Goal: Find specific page/section: Find specific page/section

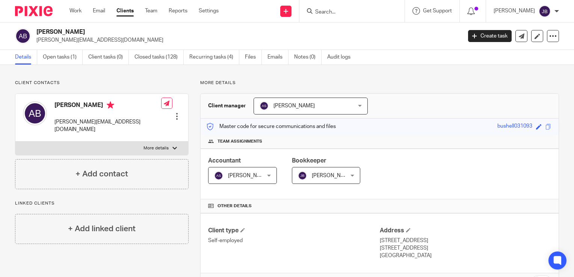
scroll to position [218, 0]
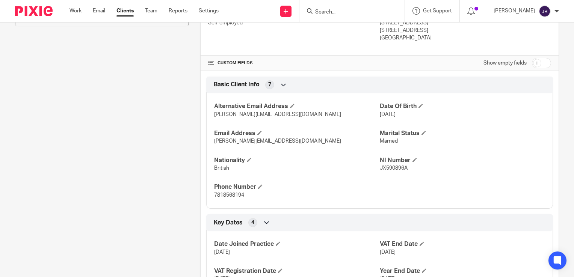
click at [355, 15] on form at bounding box center [355, 10] width 80 height 9
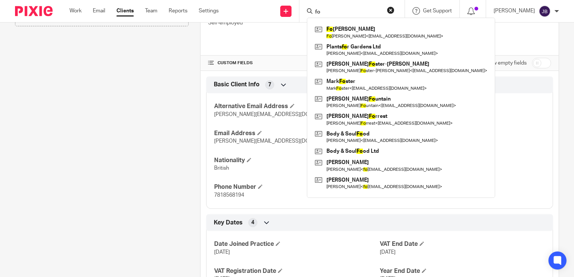
type input "f"
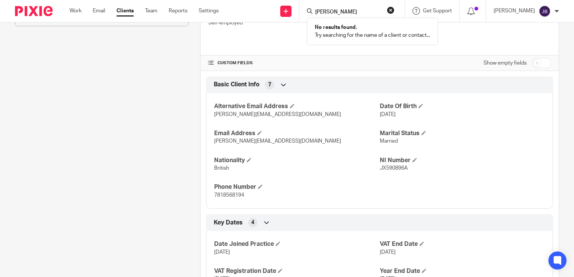
type input "[PERSON_NAME]"
click at [78, 10] on link "Work" at bounding box center [76, 11] width 12 height 8
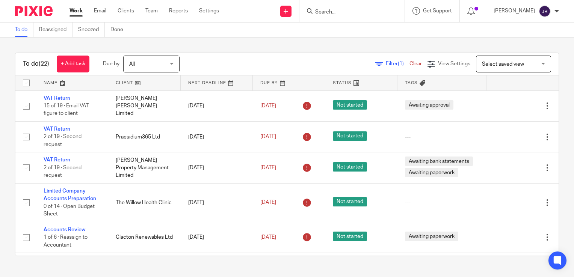
click at [236, 47] on div "To do (22) + Add task Due by All All [DATE] [DATE] This week Next week This mon…" at bounding box center [287, 155] width 574 height 234
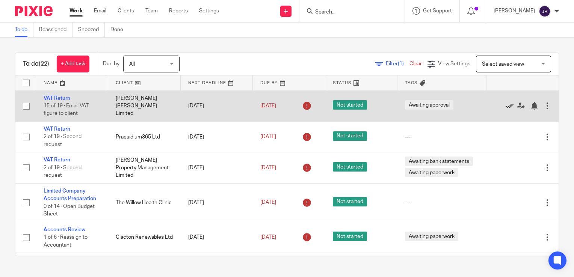
drag, startPoint x: 484, startPoint y: 108, endPoint x: 492, endPoint y: 107, distance: 8.4
click at [494, 107] on div at bounding box center [519, 106] width 50 height 8
click at [506, 106] on icon at bounding box center [510, 106] width 8 height 8
